Goal: Task Accomplishment & Management: Use online tool/utility

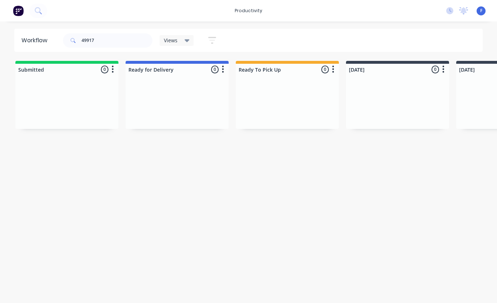
scroll to position [14, 198]
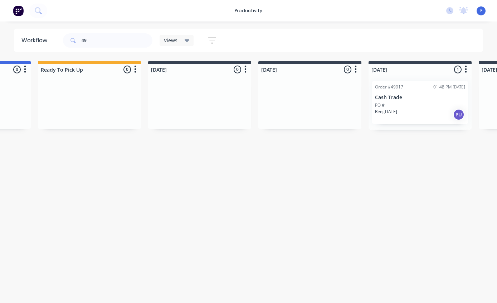
type input "4"
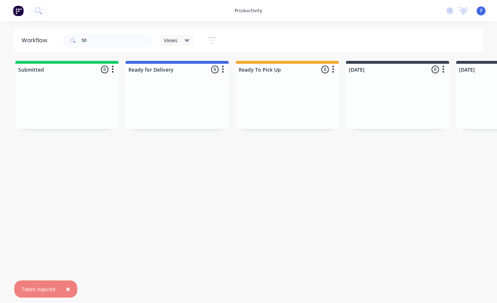
type input "501"
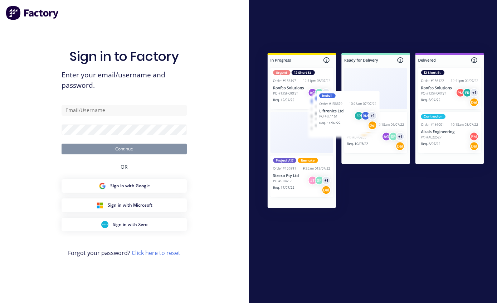
click at [344, 182] on div at bounding box center [373, 151] width 249 height 221
click at [134, 114] on input "text" at bounding box center [124, 110] width 125 height 11
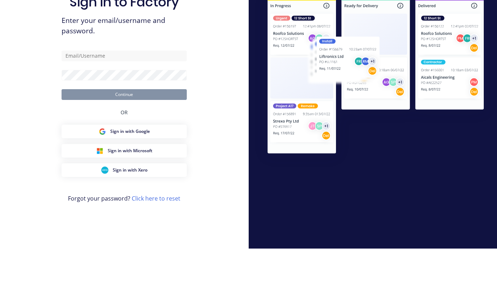
click at [213, 36] on div "Sign in to Factory Enter your email/username and password. Continue OR Sign in …" at bounding box center [124, 151] width 249 height 303
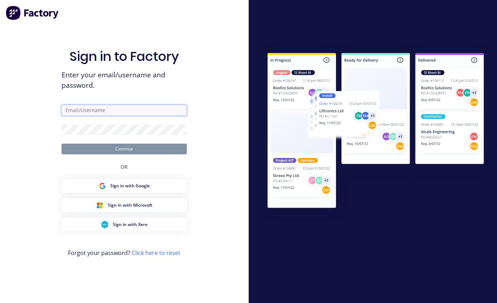
click at [124, 105] on input "text" at bounding box center [124, 110] width 125 height 11
click at [116, 105] on input "text" at bounding box center [124, 110] width 125 height 11
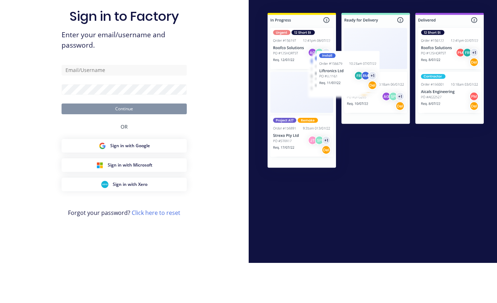
click at [210, 37] on div "Sign in to Factory Enter your email/username and password. Continue OR Sign in …" at bounding box center [124, 151] width 249 height 303
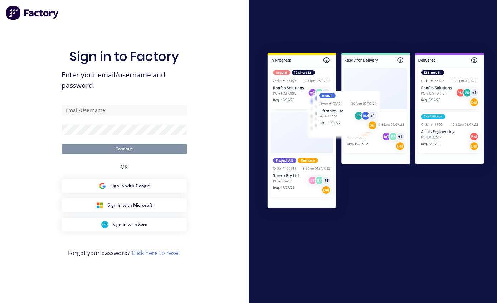
scroll to position [29, 0]
type input "[EMAIL_ADDRESS][DOMAIN_NAME]"
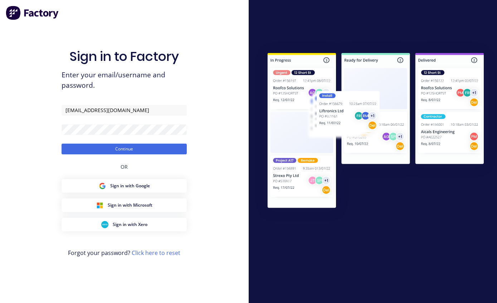
click at [140, 143] on button "Continue" at bounding box center [124, 148] width 125 height 11
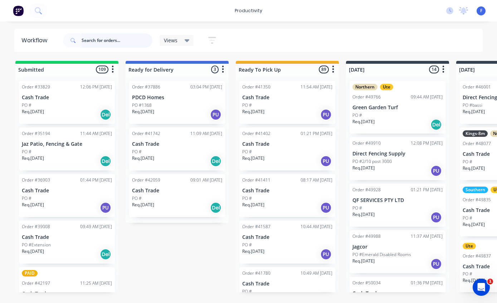
click at [89, 40] on input "text" at bounding box center [117, 40] width 71 height 14
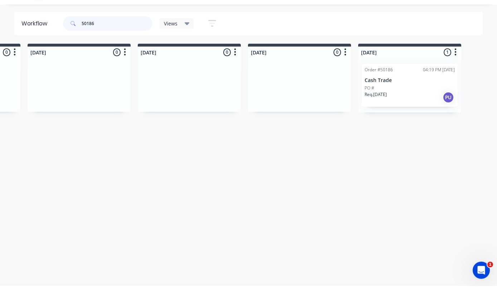
scroll to position [14, 430]
click at [396, 94] on p "Cash Trade" at bounding box center [408, 97] width 90 height 6
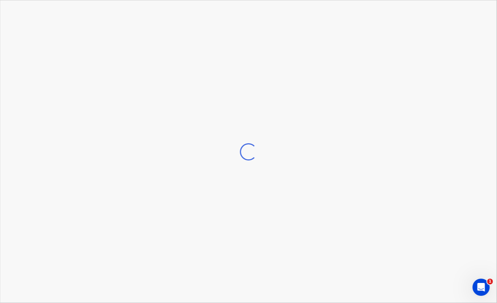
scroll to position [14, 431]
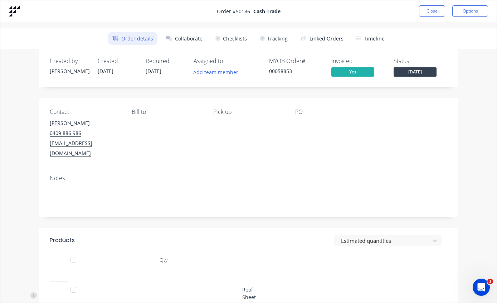
click at [279, 37] on button "Tracking" at bounding box center [273, 38] width 36 height 13
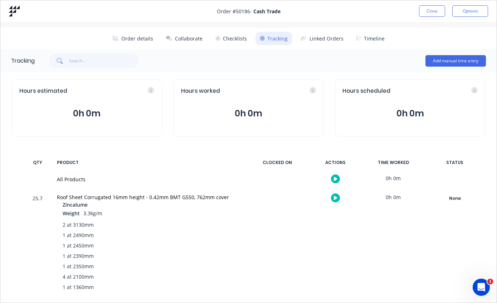
scroll to position [0, 420]
click at [137, 37] on button "Order details" at bounding box center [132, 38] width 49 height 13
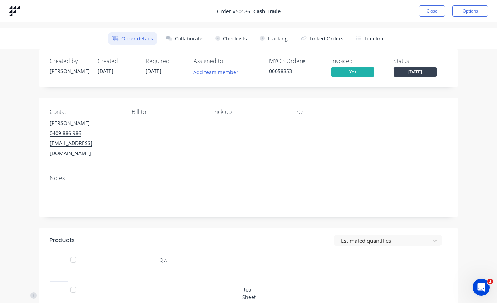
click at [277, 38] on button "Tracking" at bounding box center [273, 38] width 36 height 13
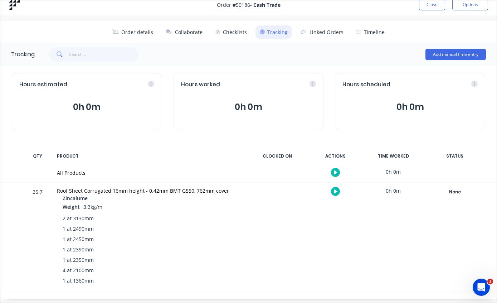
scroll to position [11, 0]
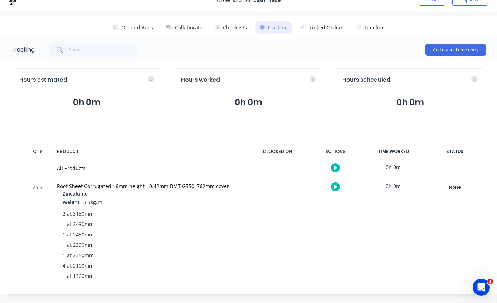
click at [458, 188] on div "None" at bounding box center [455, 186] width 52 height 9
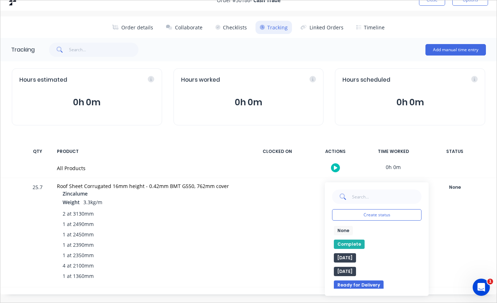
click at [344, 240] on button "Complete" at bounding box center [349, 243] width 31 height 9
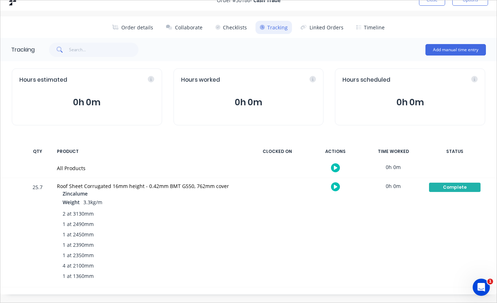
click at [430, 1] on button "Close" at bounding box center [432, -1] width 26 height 11
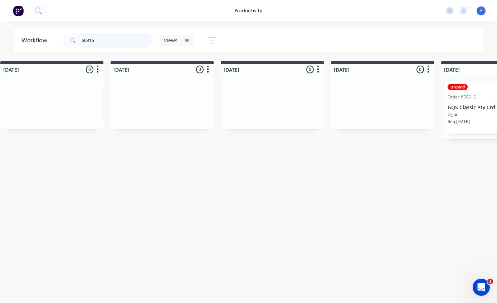
scroll to position [0, 352]
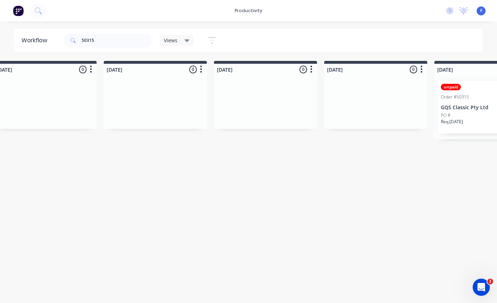
click at [473, 98] on div "Order #50315 11:48 AM 13/10/25" at bounding box center [486, 97] width 90 height 6
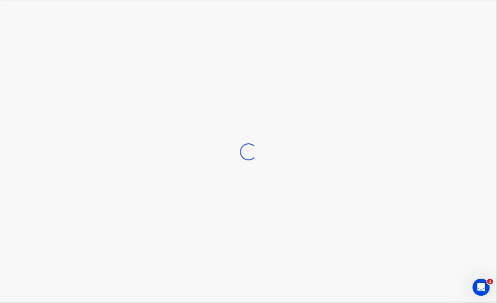
scroll to position [0, 353]
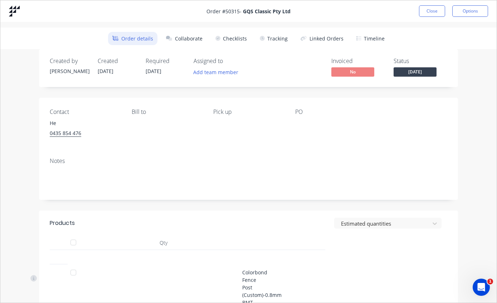
click at [276, 40] on button "Tracking" at bounding box center [273, 38] width 36 height 13
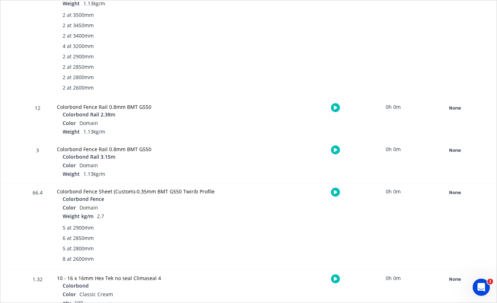
scroll to position [218, 0]
click at [459, 192] on div "None" at bounding box center [455, 192] width 52 height 9
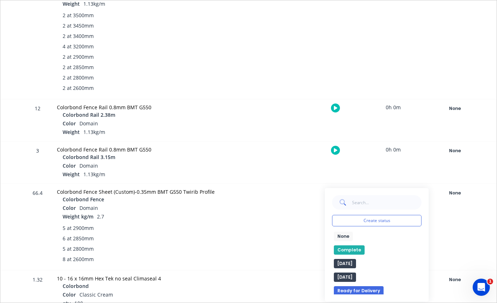
click at [350, 248] on button "Complete" at bounding box center [349, 249] width 31 height 9
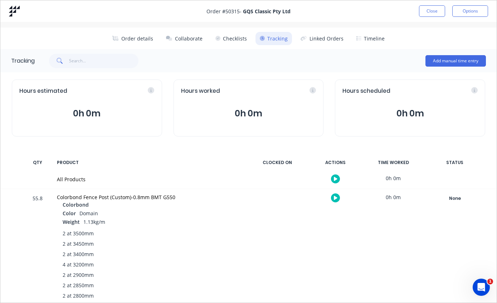
scroll to position [0, 0]
click at [430, 10] on button "Close" at bounding box center [432, 10] width 26 height 11
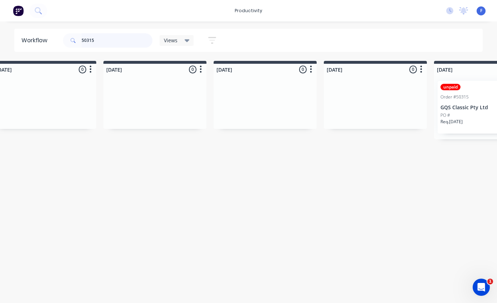
scroll to position [0, 352]
click at [122, 42] on input "50315" at bounding box center [117, 40] width 71 height 14
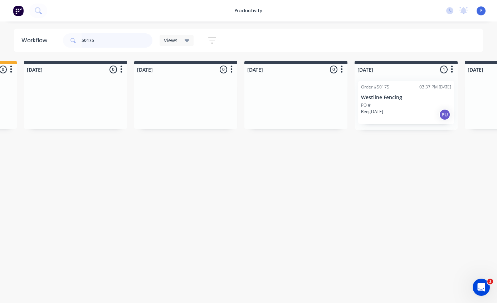
scroll to position [0, 322]
type input "50175"
click at [405, 96] on p "Westline Fencing" at bounding box center [406, 97] width 90 height 6
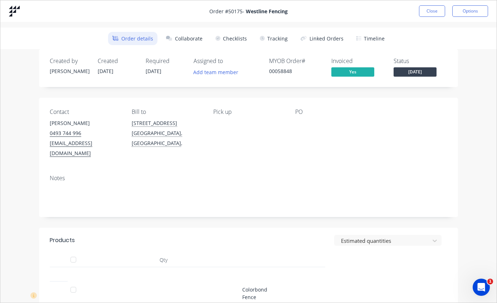
click at [271, 36] on button "Tracking" at bounding box center [273, 38] width 36 height 13
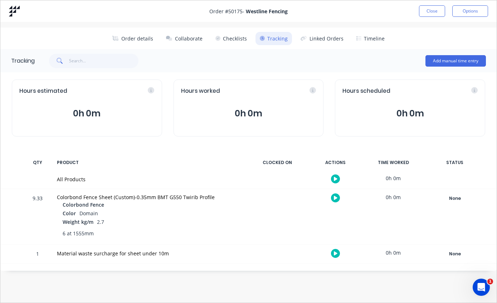
click at [453, 195] on div "None" at bounding box center [455, 198] width 52 height 9
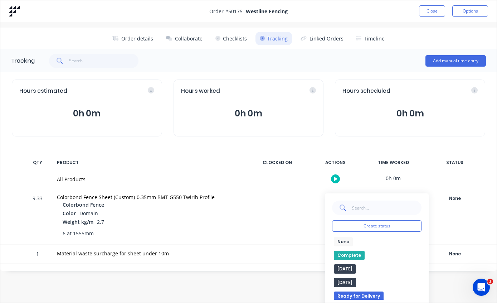
click at [347, 253] on button "Complete" at bounding box center [349, 254] width 31 height 9
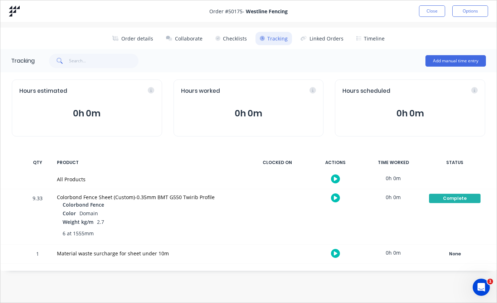
click at [431, 7] on button "Close" at bounding box center [432, 10] width 26 height 11
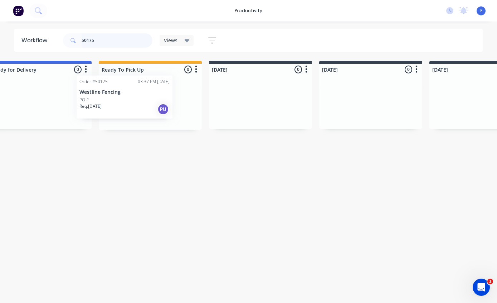
scroll to position [0, 136]
